Goal: Find specific page/section

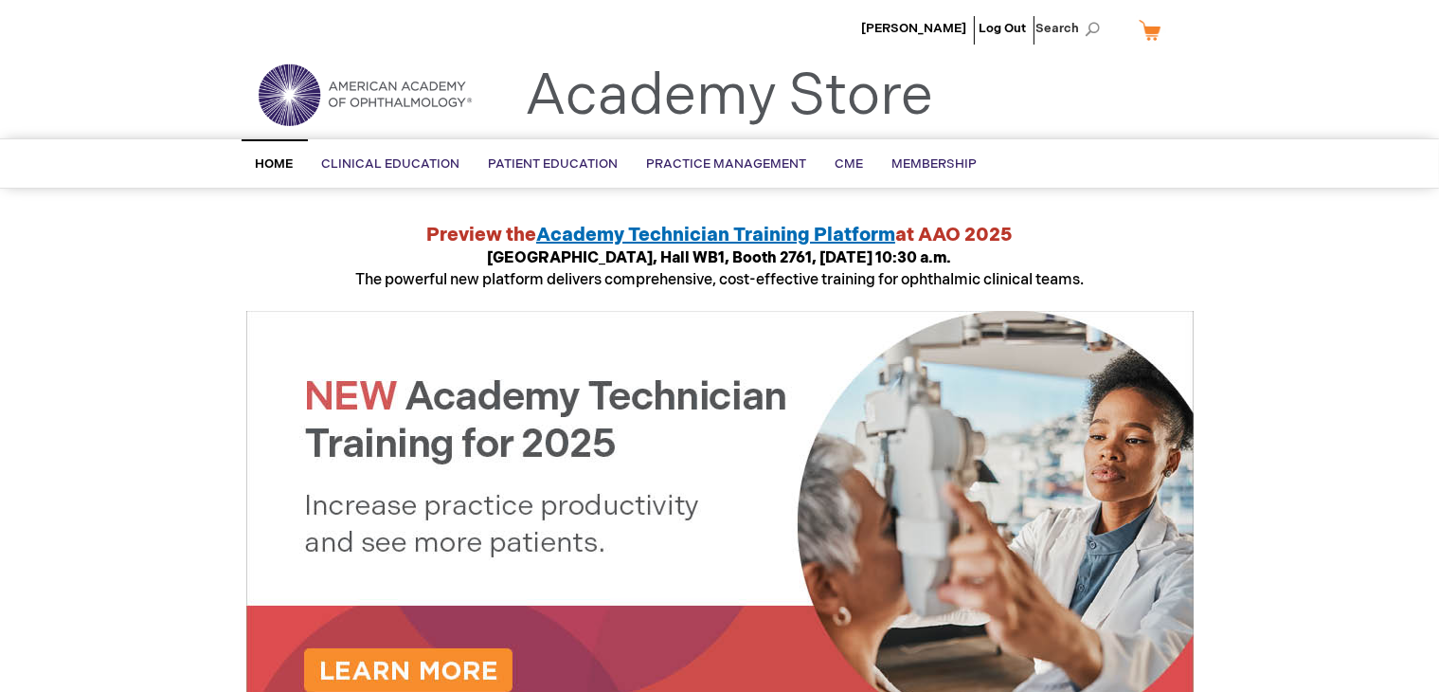
click at [298, 103] on img at bounding box center [364, 95] width 227 height 68
click at [1161, 31] on link "My Cart" at bounding box center [1157, 29] width 45 height 33
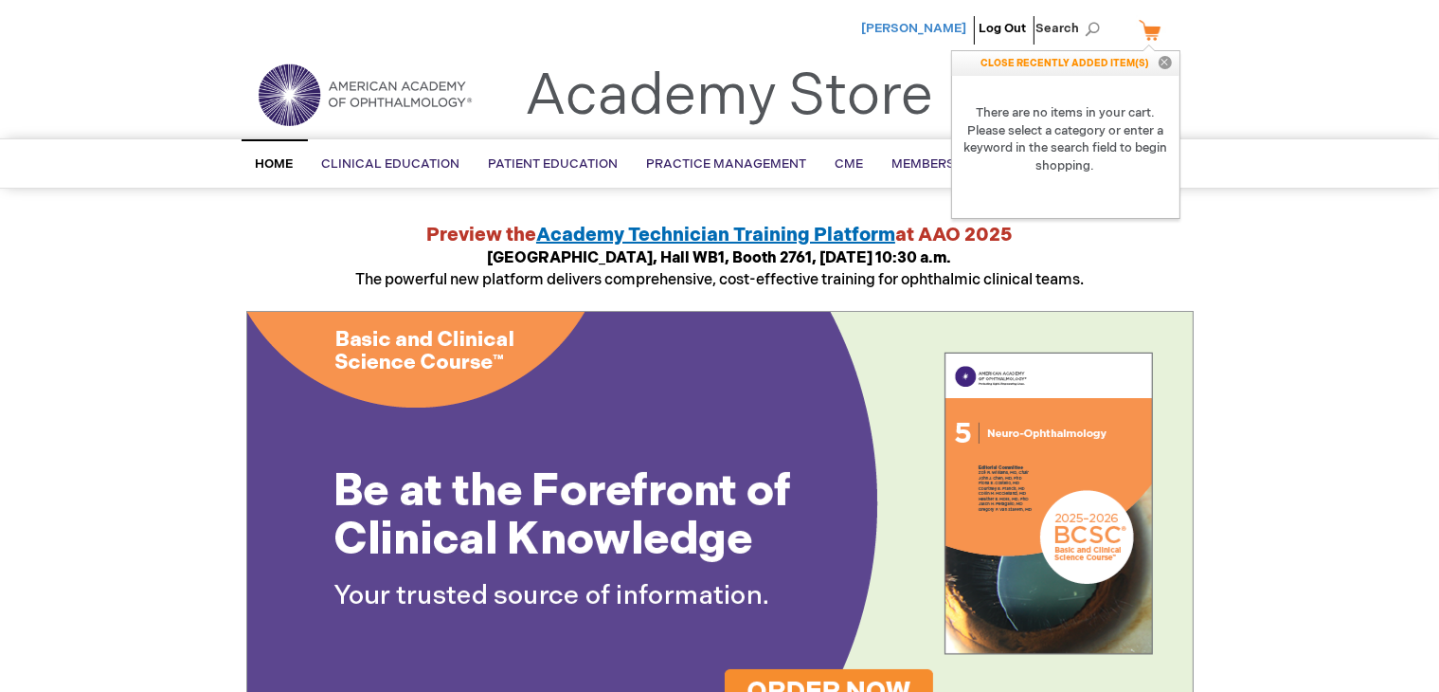
click at [943, 31] on span "[PERSON_NAME]" at bounding box center [914, 28] width 105 height 15
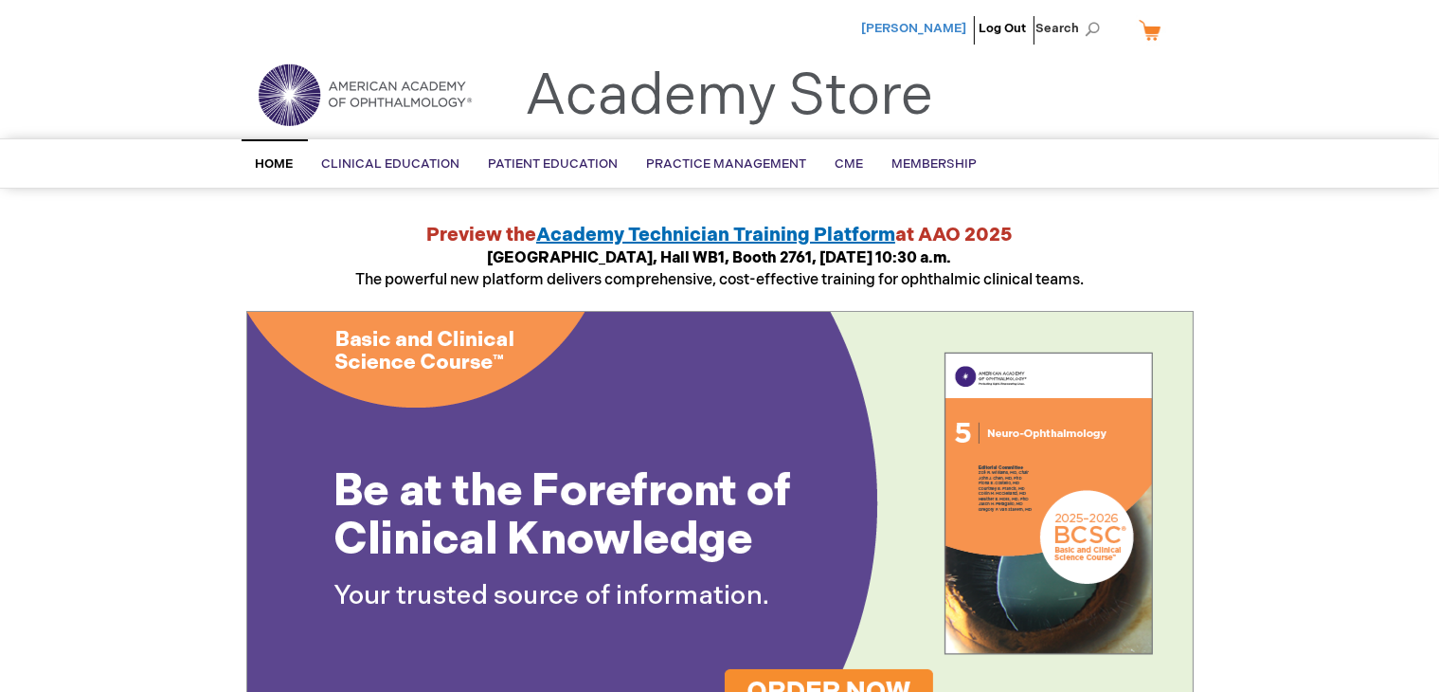
click at [943, 31] on span "[PERSON_NAME]" at bounding box center [914, 28] width 105 height 15
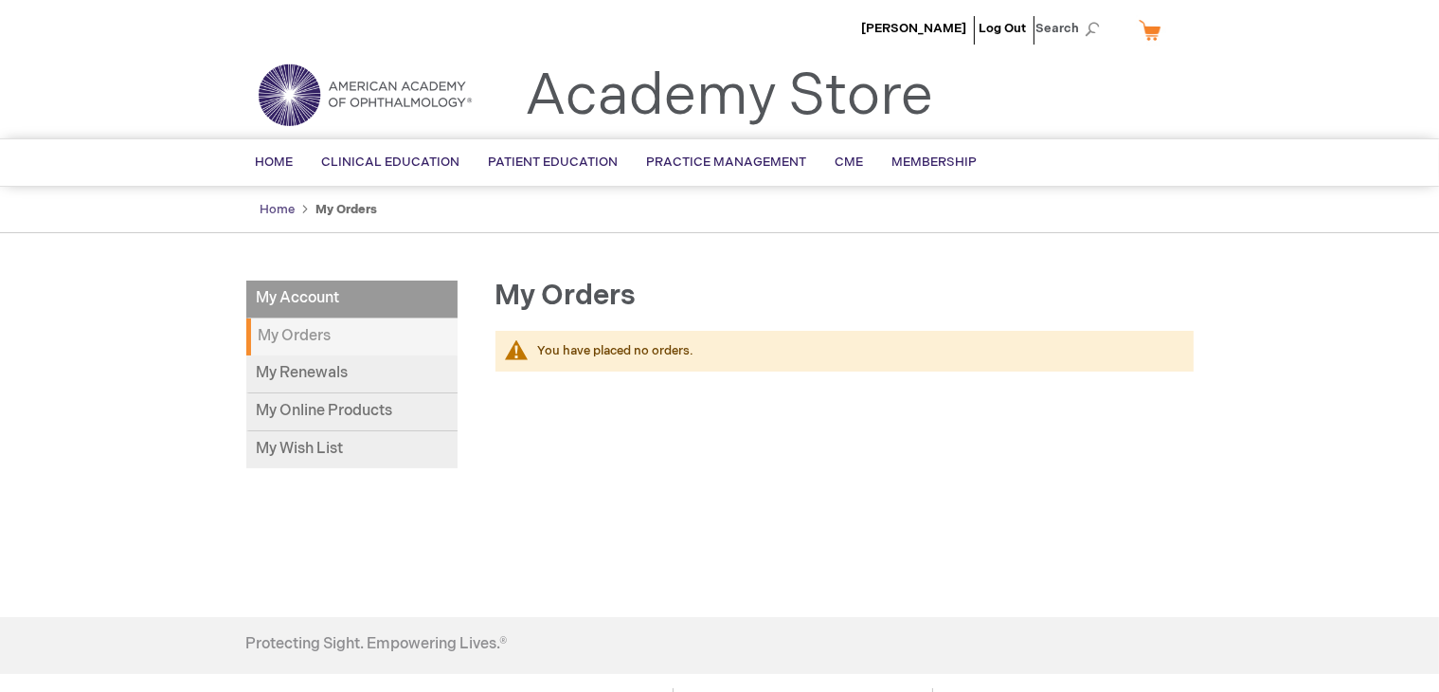
click at [280, 214] on link "Home" at bounding box center [278, 209] width 35 height 15
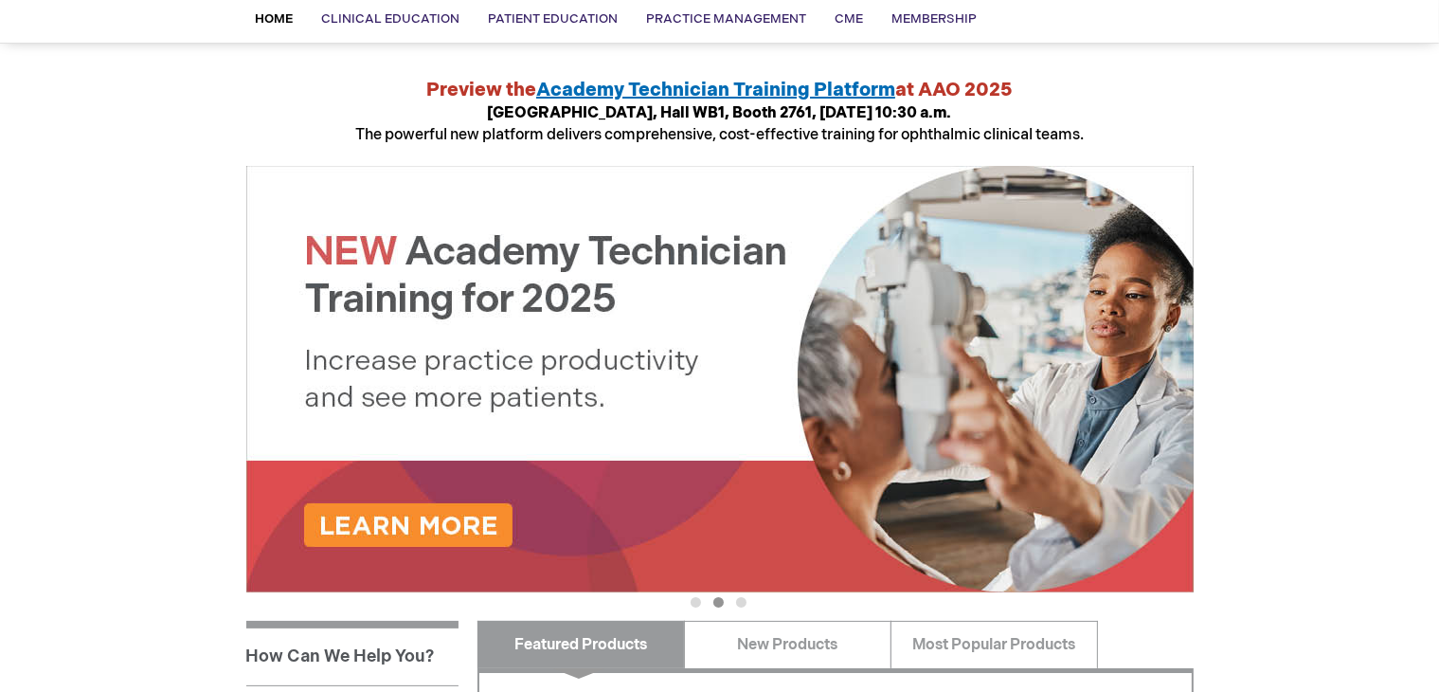
scroll to position [157, 0]
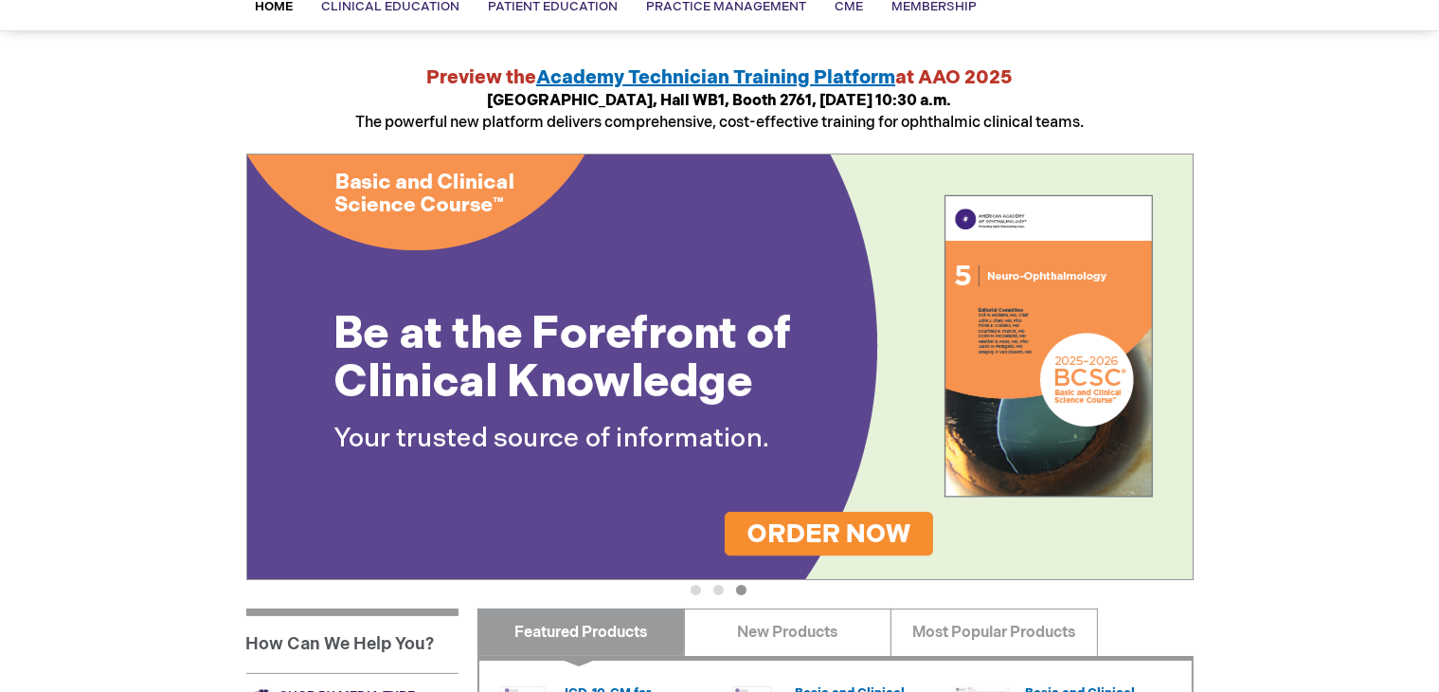
click at [747, 68] on span "Academy Technician Training Platform" at bounding box center [715, 77] width 359 height 23
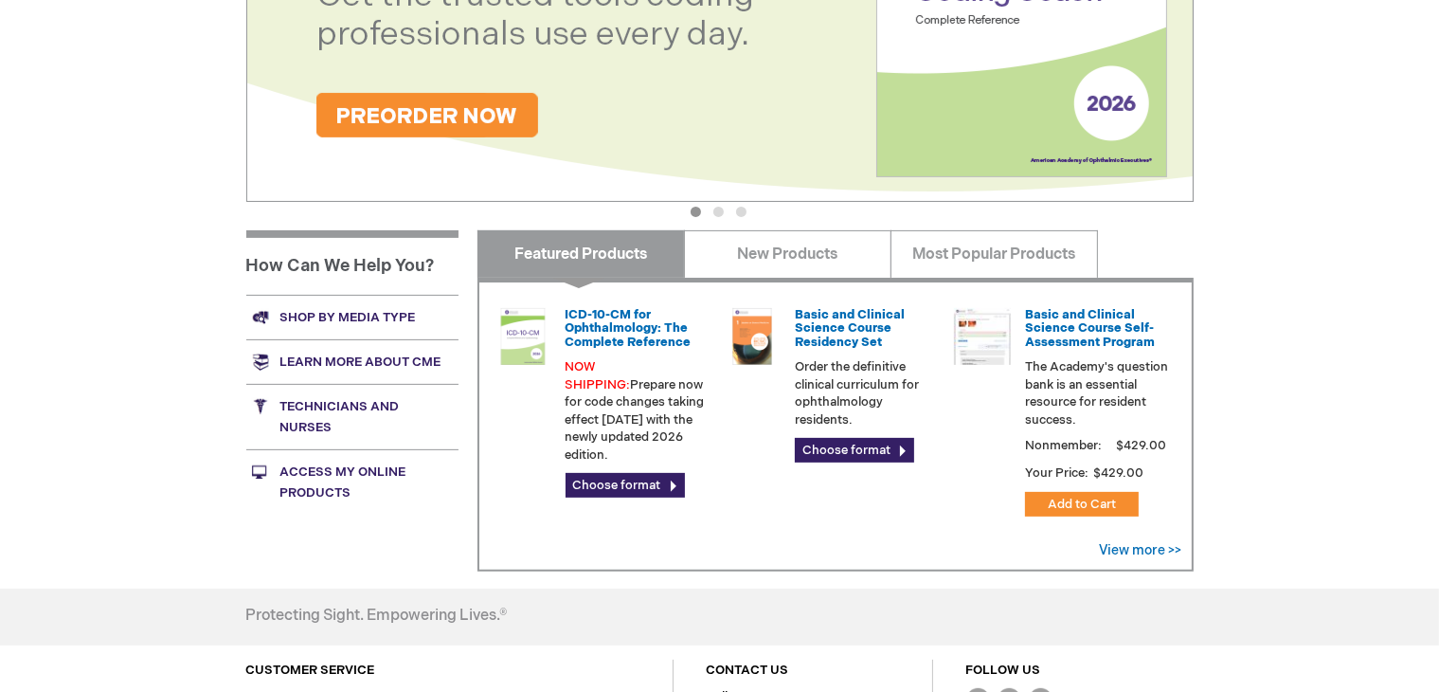
scroll to position [536, 0]
click at [372, 464] on link "Access My Online Products" at bounding box center [352, 480] width 212 height 65
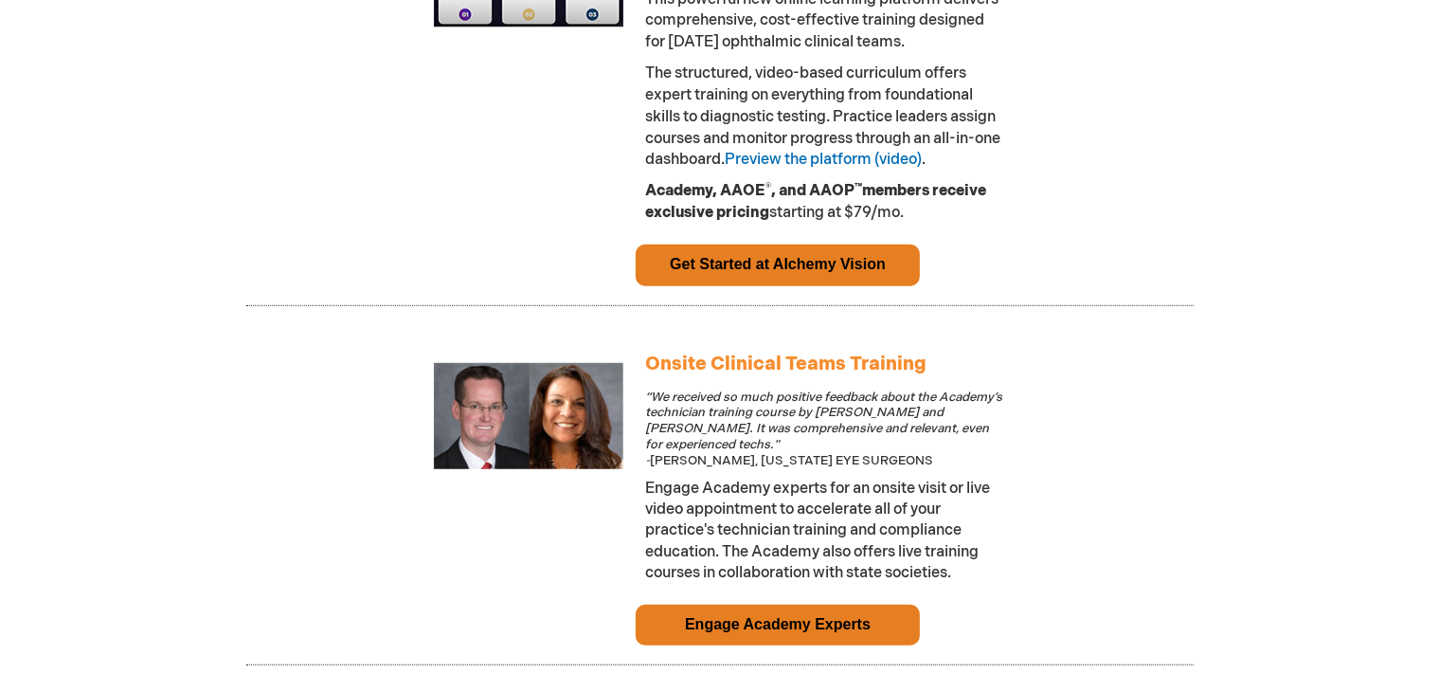
scroll to position [1314, 0]
